Goal: Find specific page/section: Find specific page/section

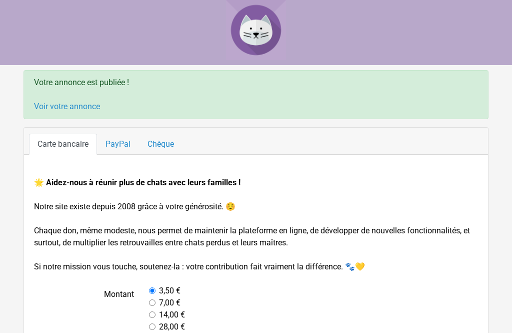
click at [99, 110] on link "Voir votre annonce" at bounding box center [67, 107] width 66 height 10
